Goal: Book appointment/travel/reservation

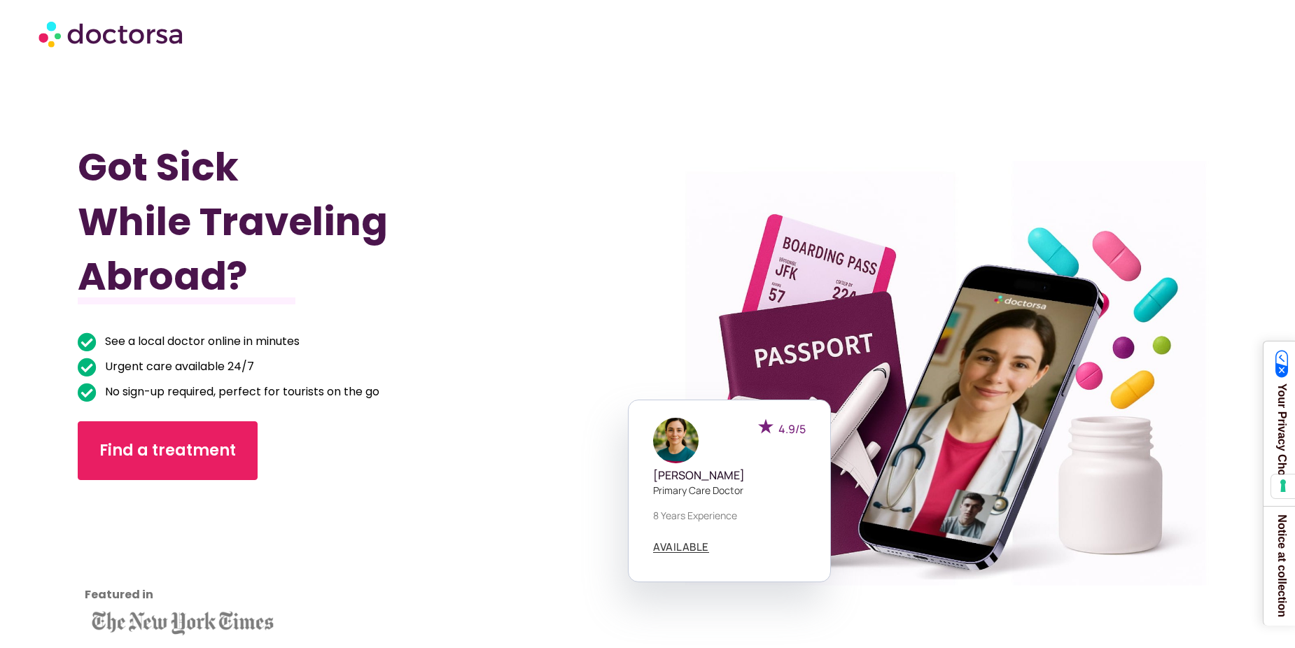
click at [129, 34] on img at bounding box center [111, 34] width 147 height 42
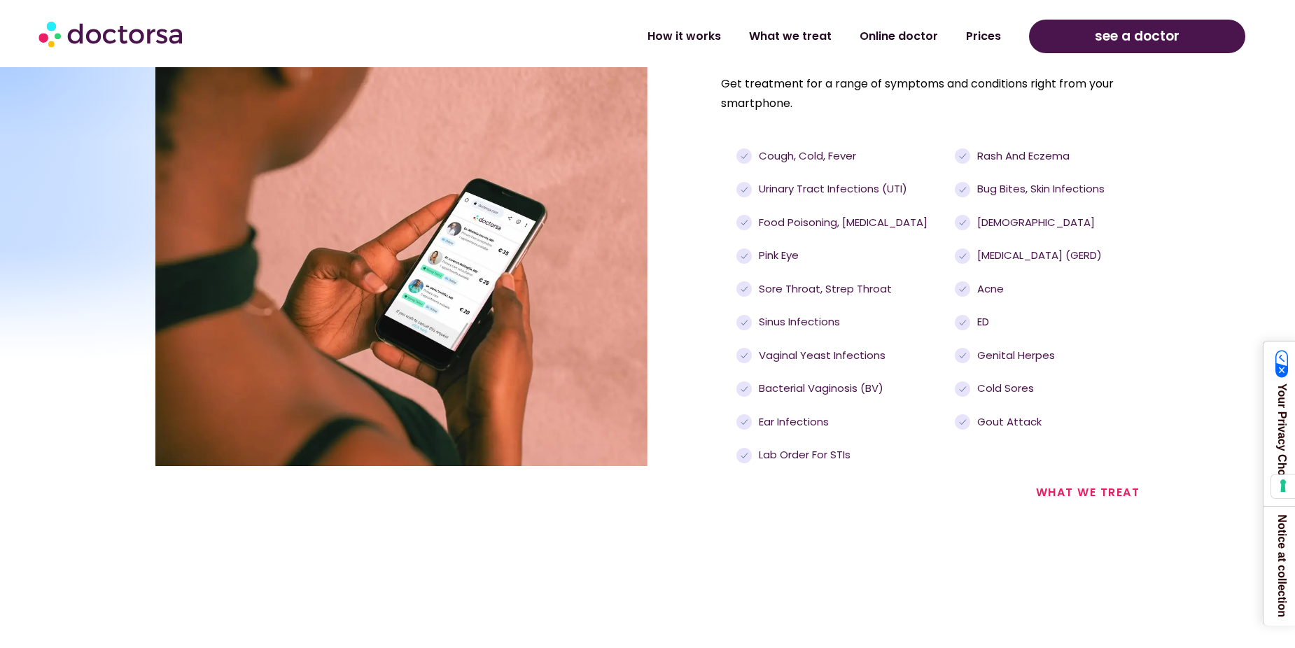
scroll to position [1616, 0]
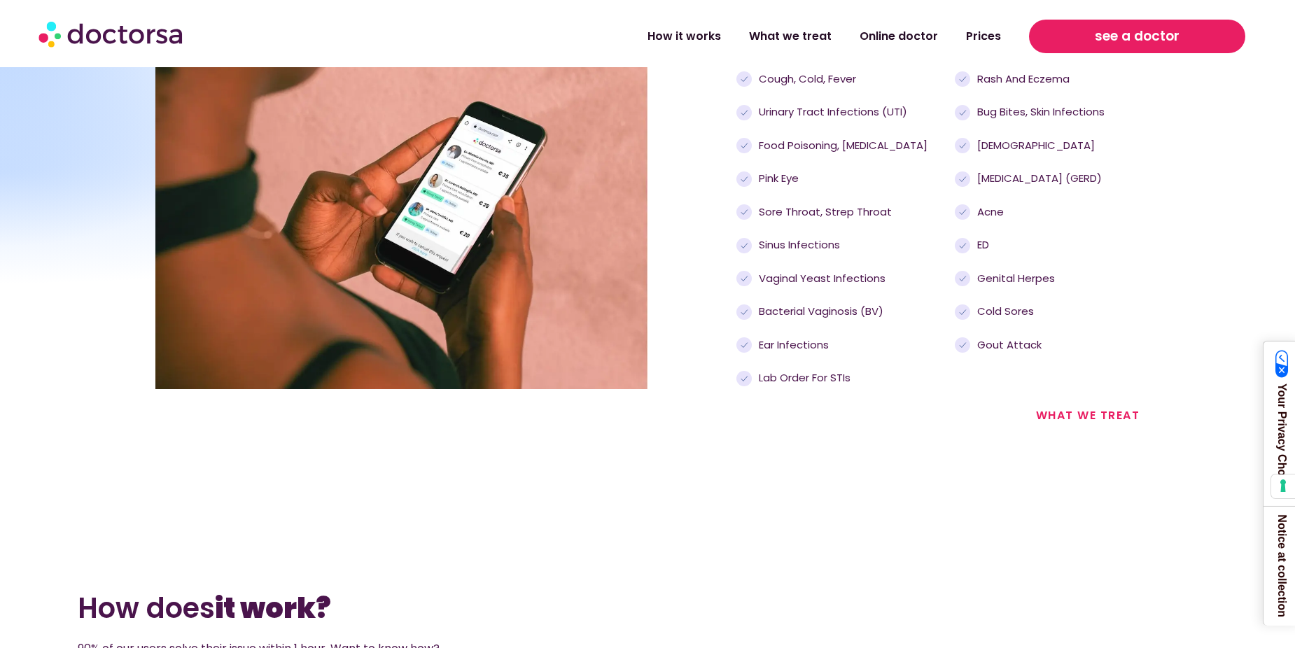
click at [1132, 42] on span "see a doctor" at bounding box center [1137, 36] width 85 height 22
click at [1154, 38] on span "see a doctor" at bounding box center [1137, 36] width 85 height 22
click at [1107, 43] on span "see a doctor" at bounding box center [1137, 36] width 85 height 22
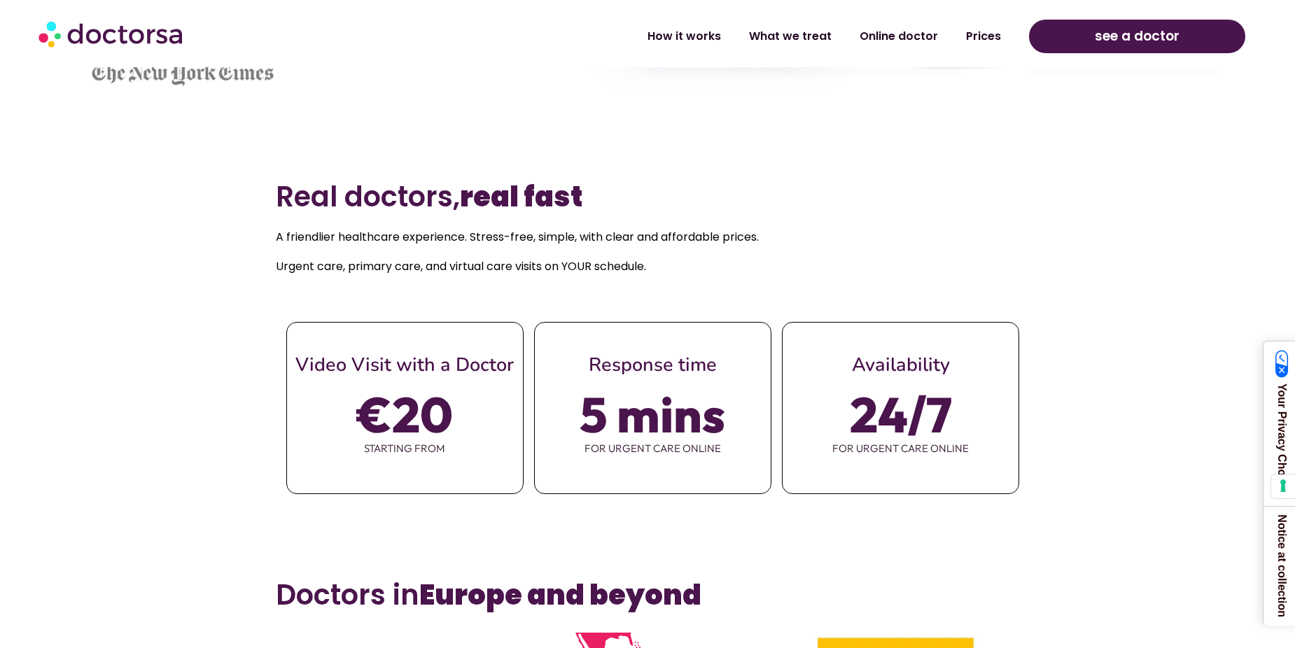
scroll to position [486, 0]
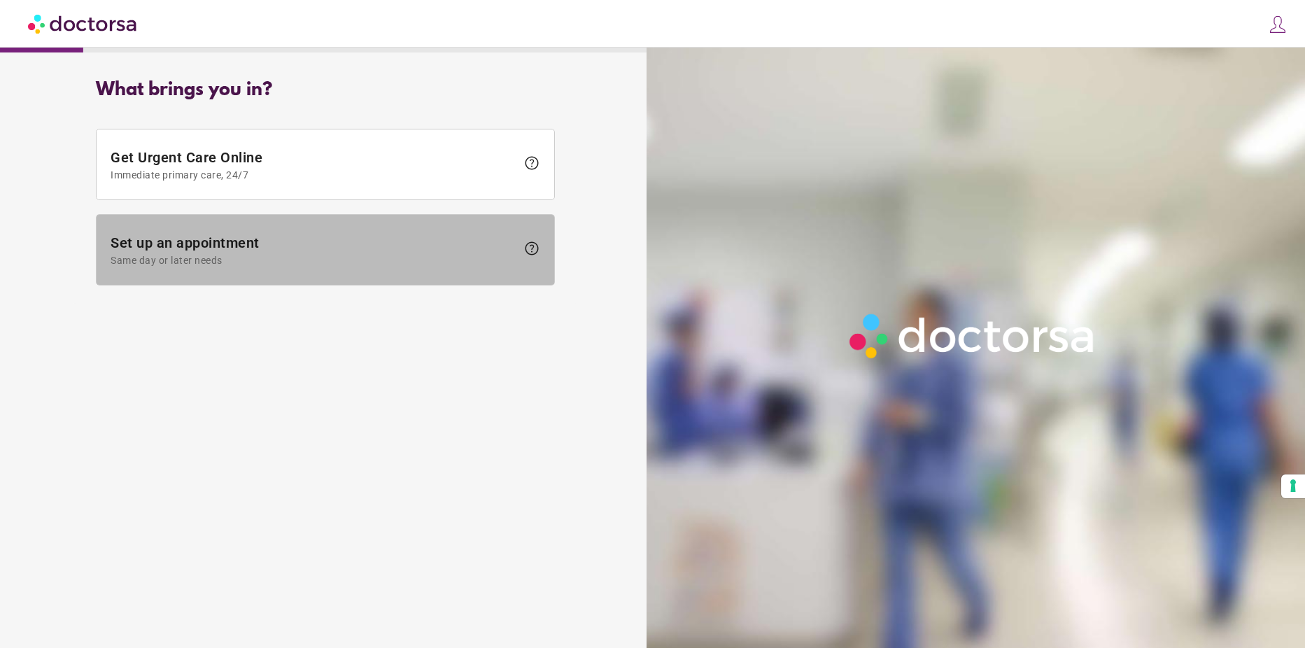
click at [275, 249] on span "Set up an appointment Same day or later needs" at bounding box center [314, 249] width 406 height 31
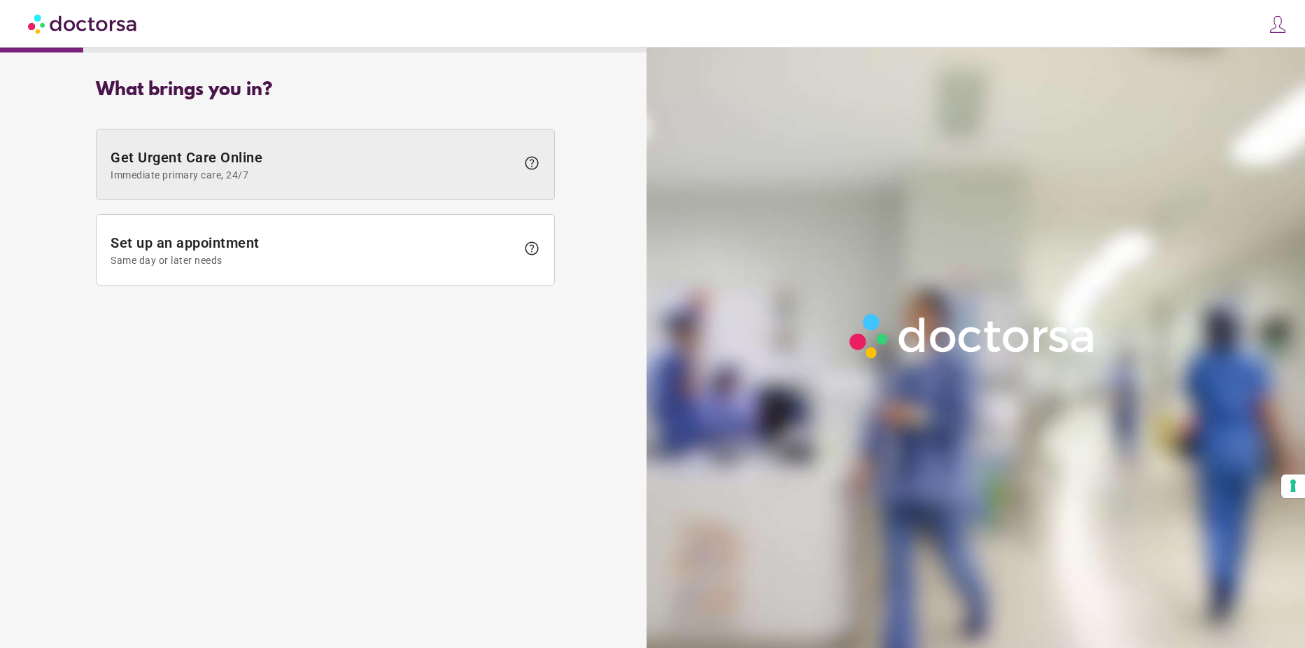
click at [300, 172] on span "Immediate primary care, 24/7" at bounding box center [314, 174] width 406 height 11
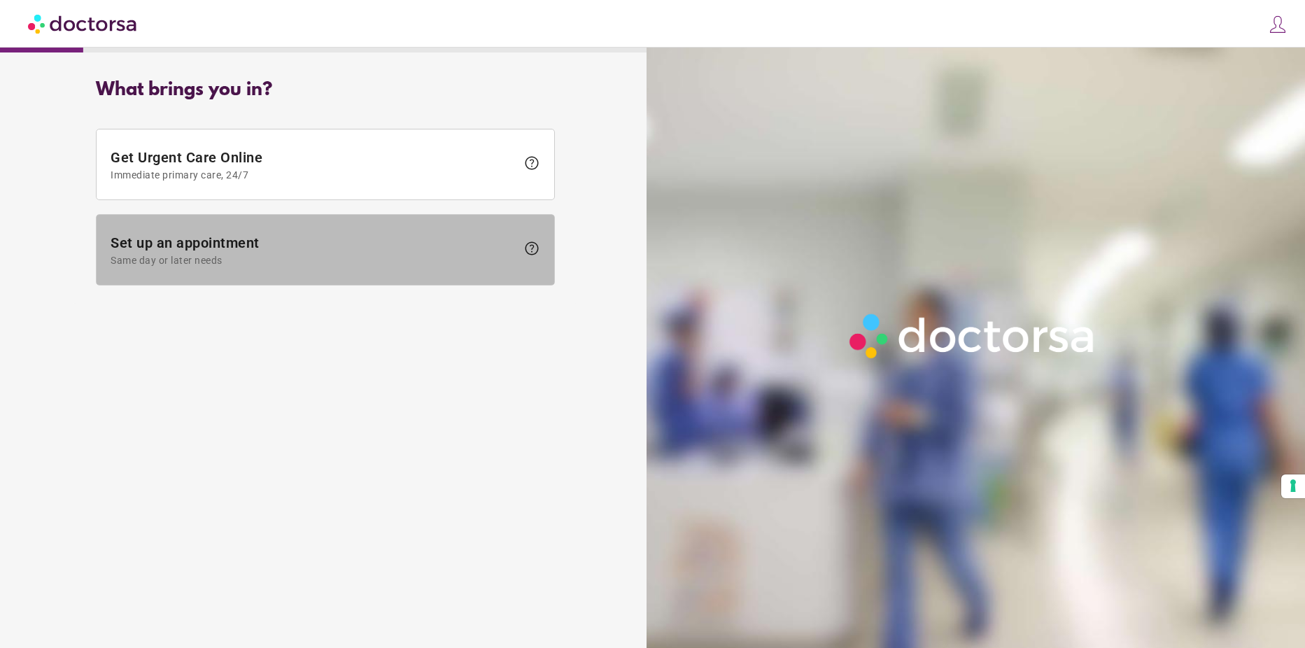
click at [275, 251] on span "Set up an appointment Same day or later needs" at bounding box center [314, 249] width 406 height 31
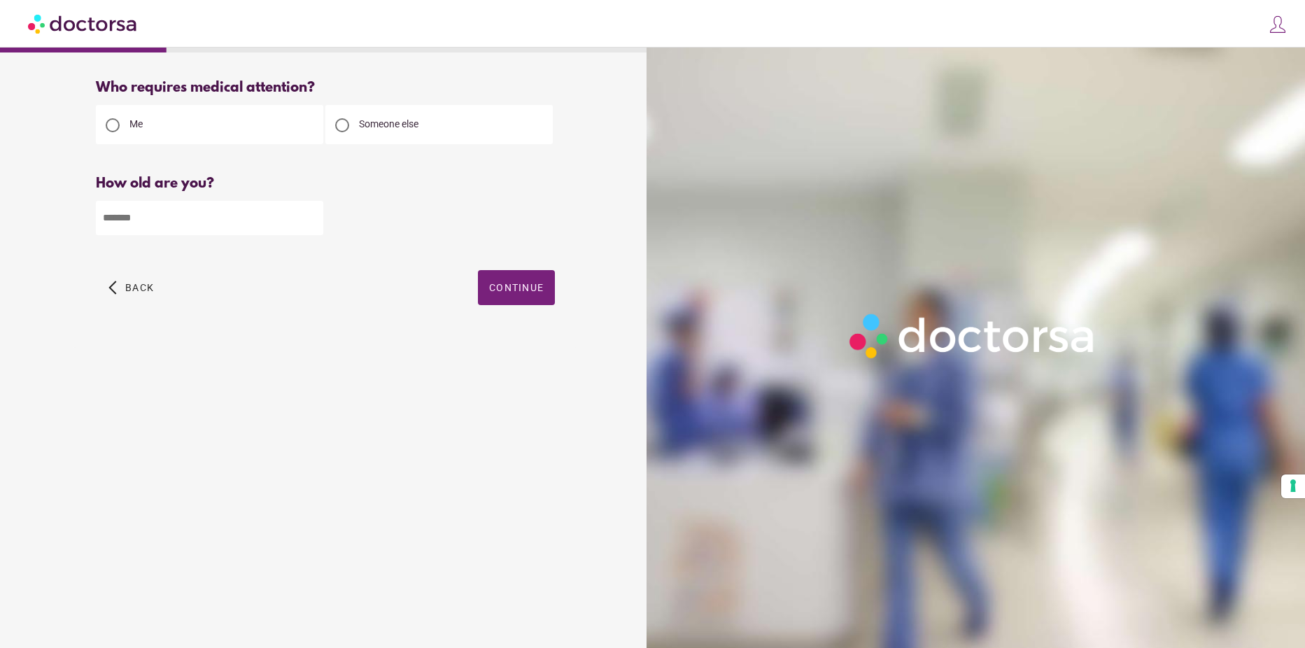
click at [151, 226] on input "number" at bounding box center [209, 218] width 227 height 34
drag, startPoint x: 139, startPoint y: 218, endPoint x: 97, endPoint y: 216, distance: 41.3
click at [97, 216] on input "number" at bounding box center [209, 218] width 227 height 34
drag, startPoint x: 141, startPoint y: 220, endPoint x: 105, endPoint y: 217, distance: 35.9
click at [105, 217] on input "number" at bounding box center [209, 218] width 227 height 34
